Goal: Information Seeking & Learning: Learn about a topic

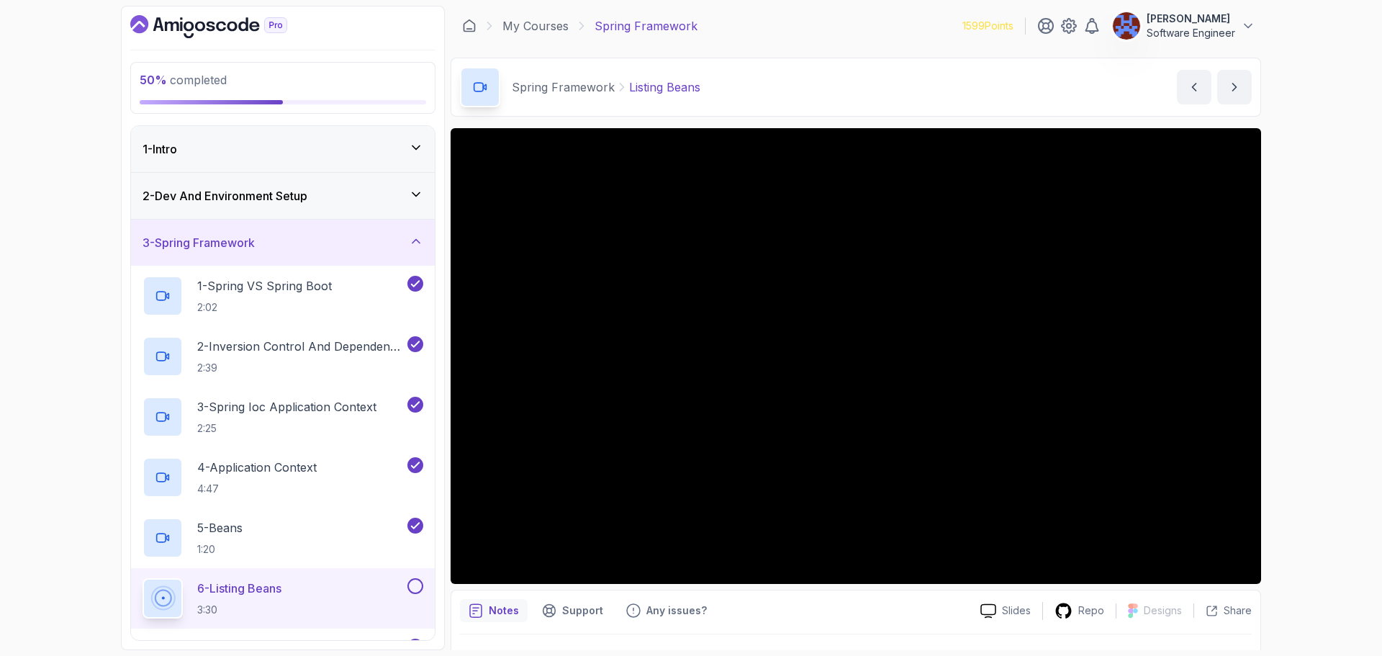
scroll to position [231, 0]
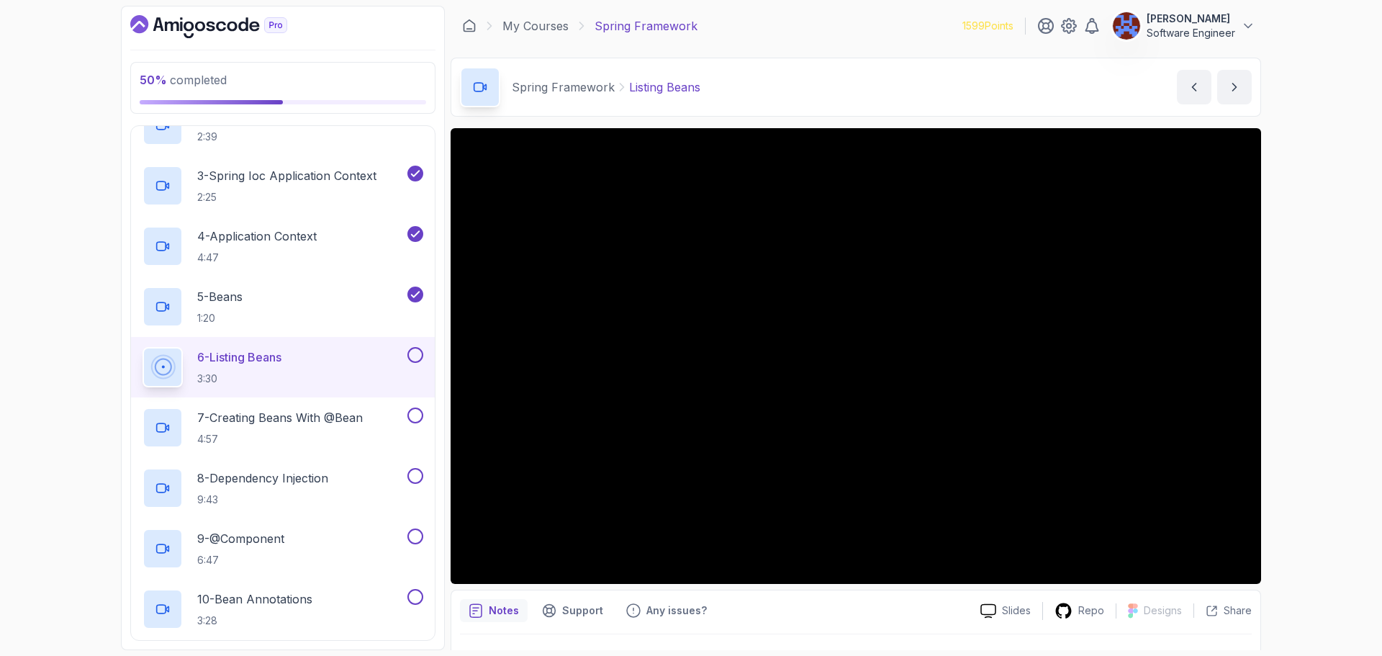
click at [310, 374] on div "6 - Listing Beans 3:30" at bounding box center [274, 367] width 262 height 40
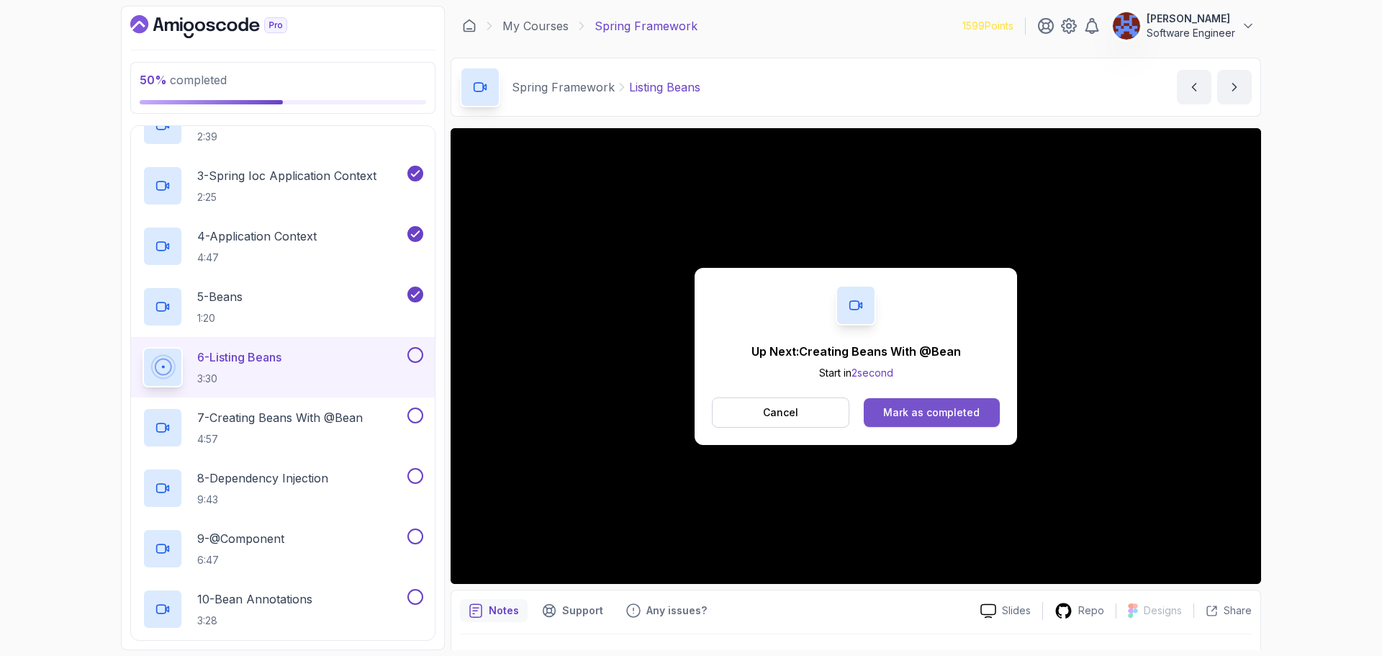
click at [961, 420] on button "Mark as completed" at bounding box center [932, 412] width 136 height 29
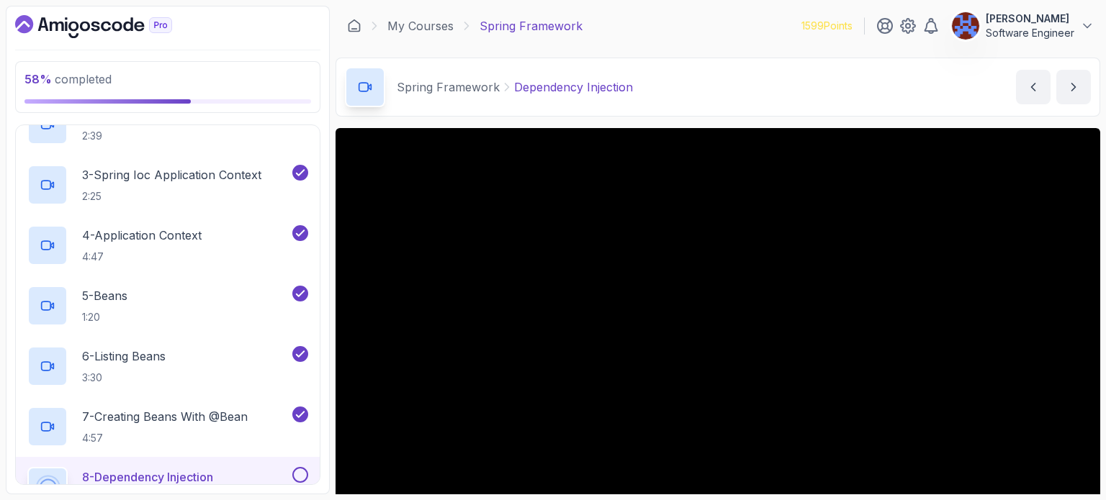
scroll to position [230, 0]
